Goal: Book appointment/travel/reservation

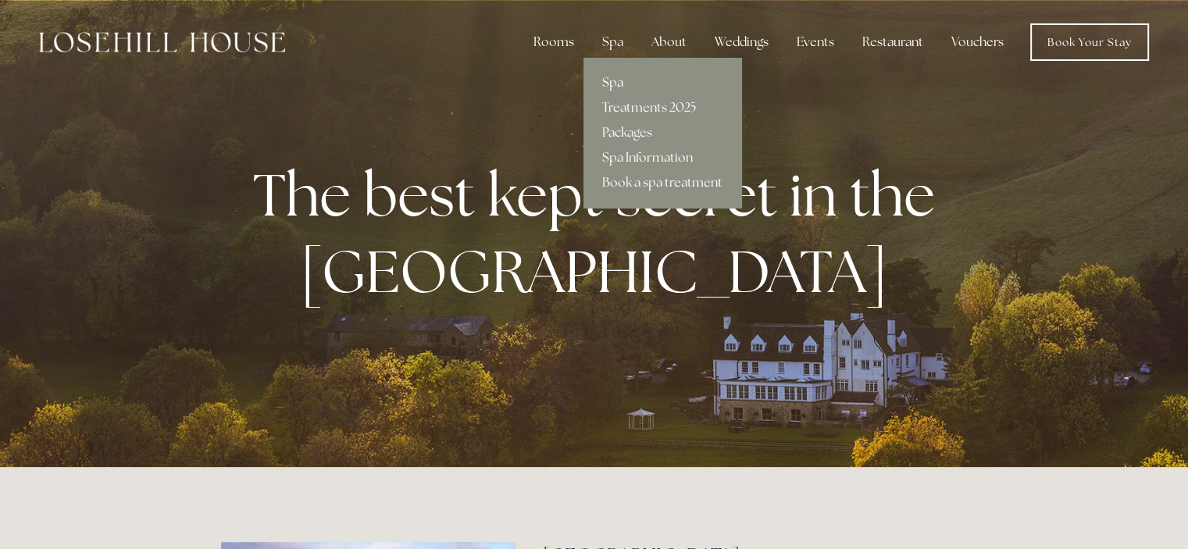
click at [619, 86] on link "Spa" at bounding box center [662, 82] width 158 height 25
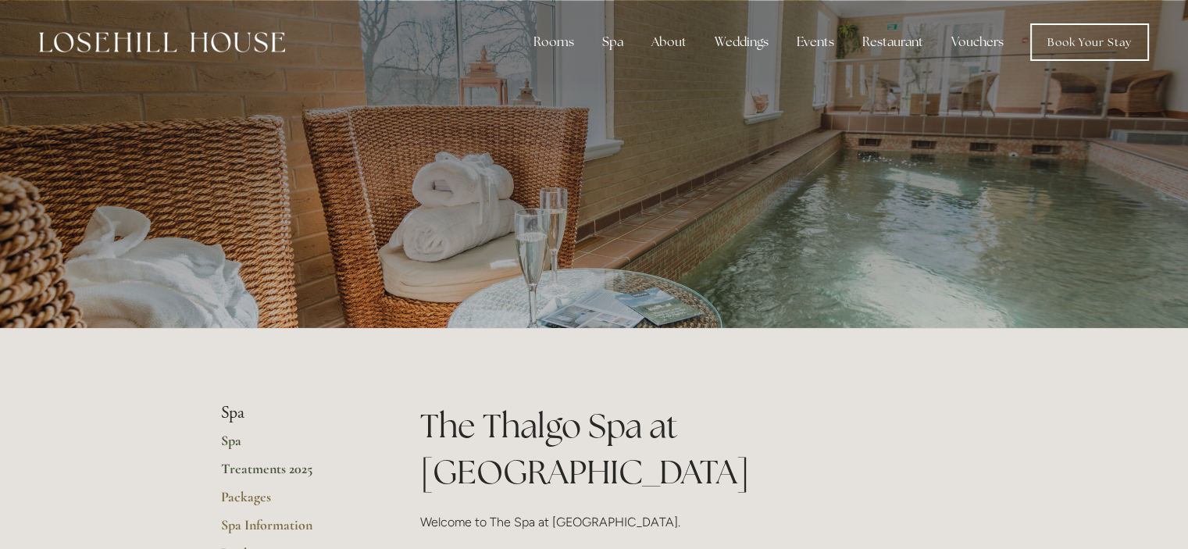
click at [272, 469] on link "Treatments 2025" at bounding box center [295, 474] width 149 height 28
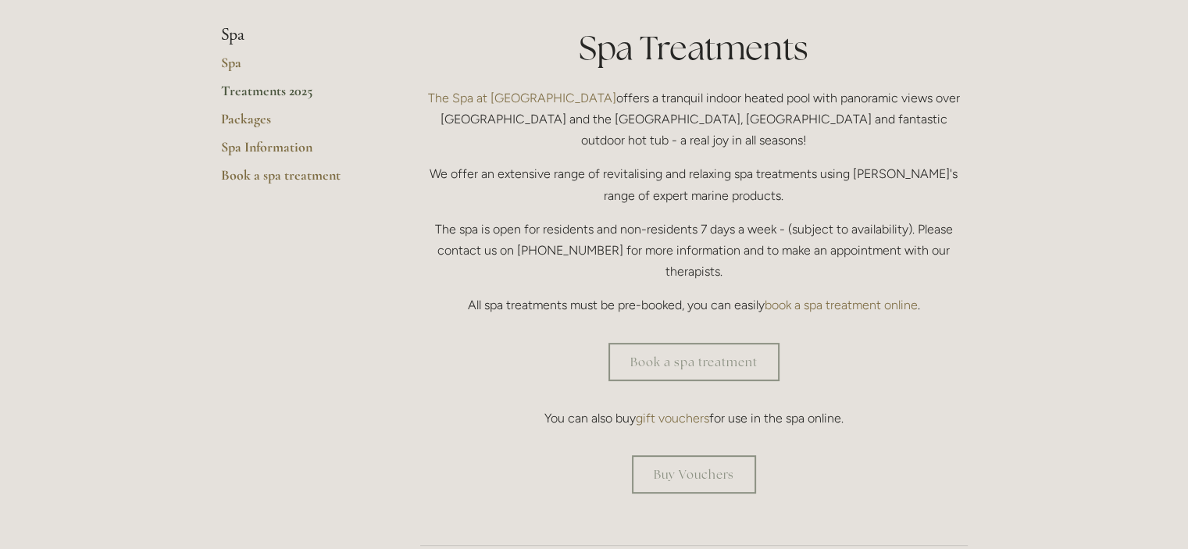
scroll to position [381, 0]
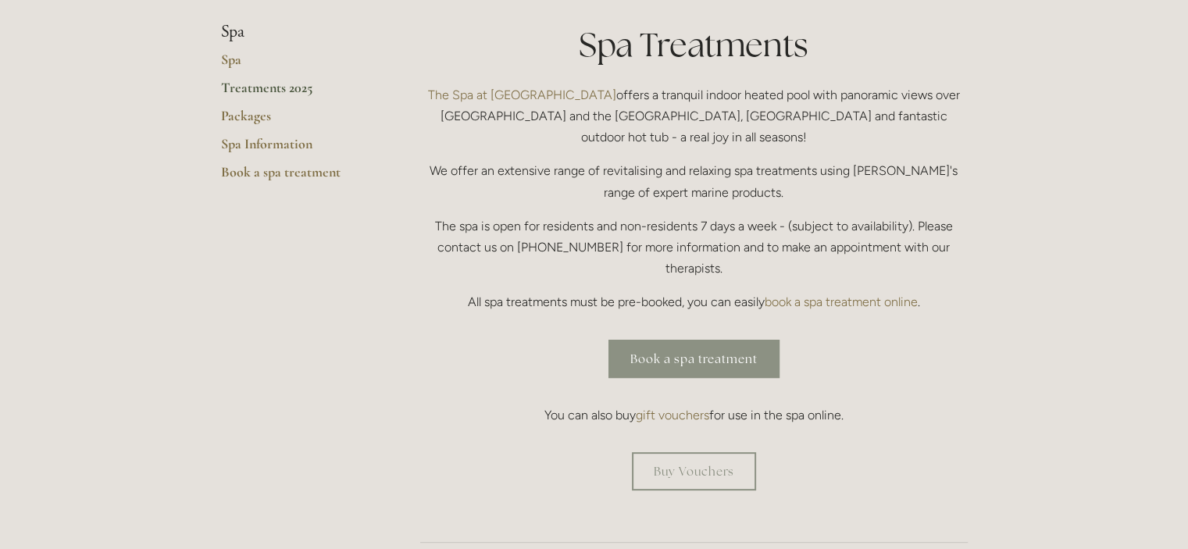
click at [679, 340] on link "Book a spa treatment" at bounding box center [693, 359] width 171 height 38
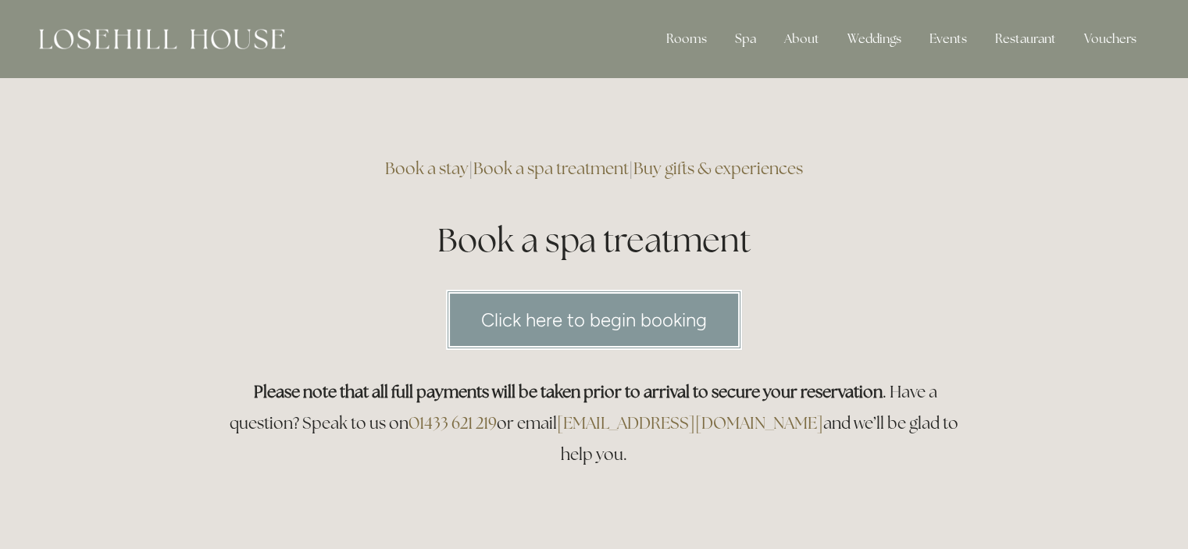
click at [621, 314] on link "Click here to begin booking" at bounding box center [594, 320] width 296 height 60
